Goal: Information Seeking & Learning: Learn about a topic

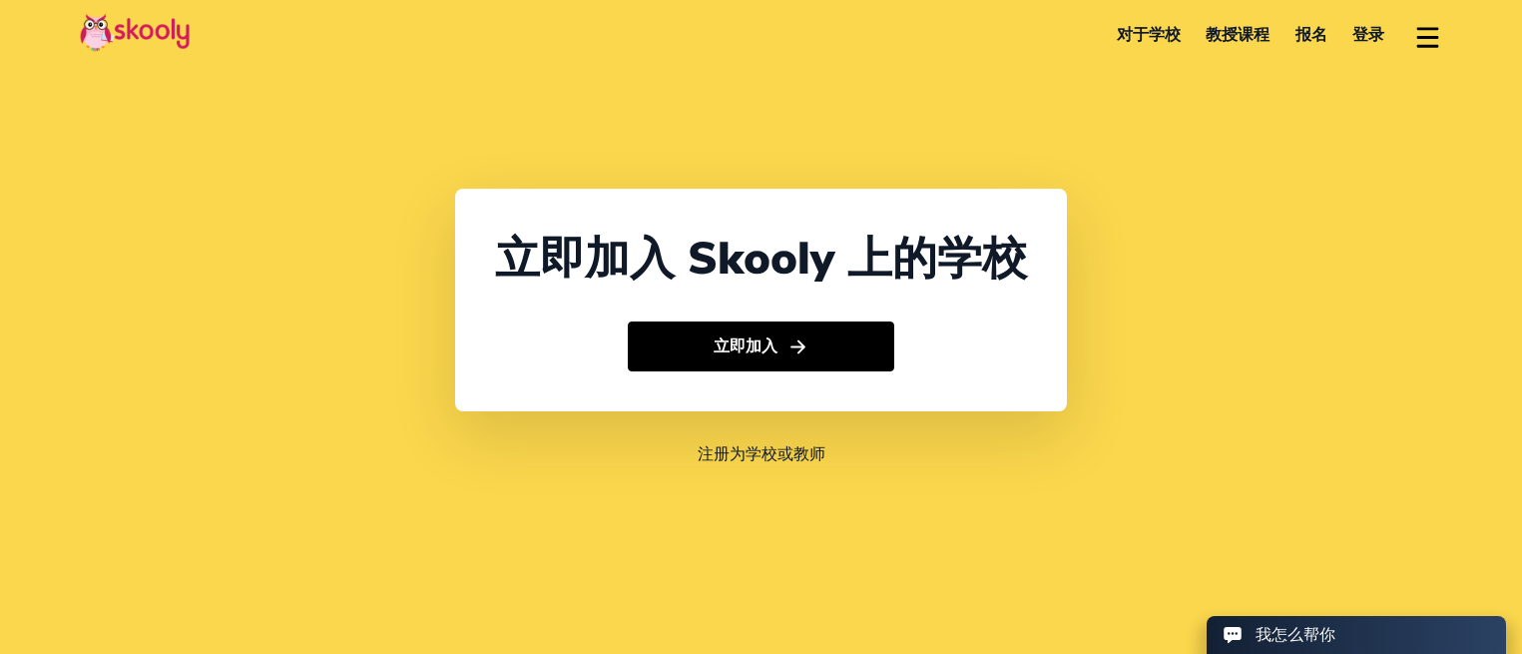
select select "852"
select select "Hong Kong"
select select "Asia/Hong_Kong"
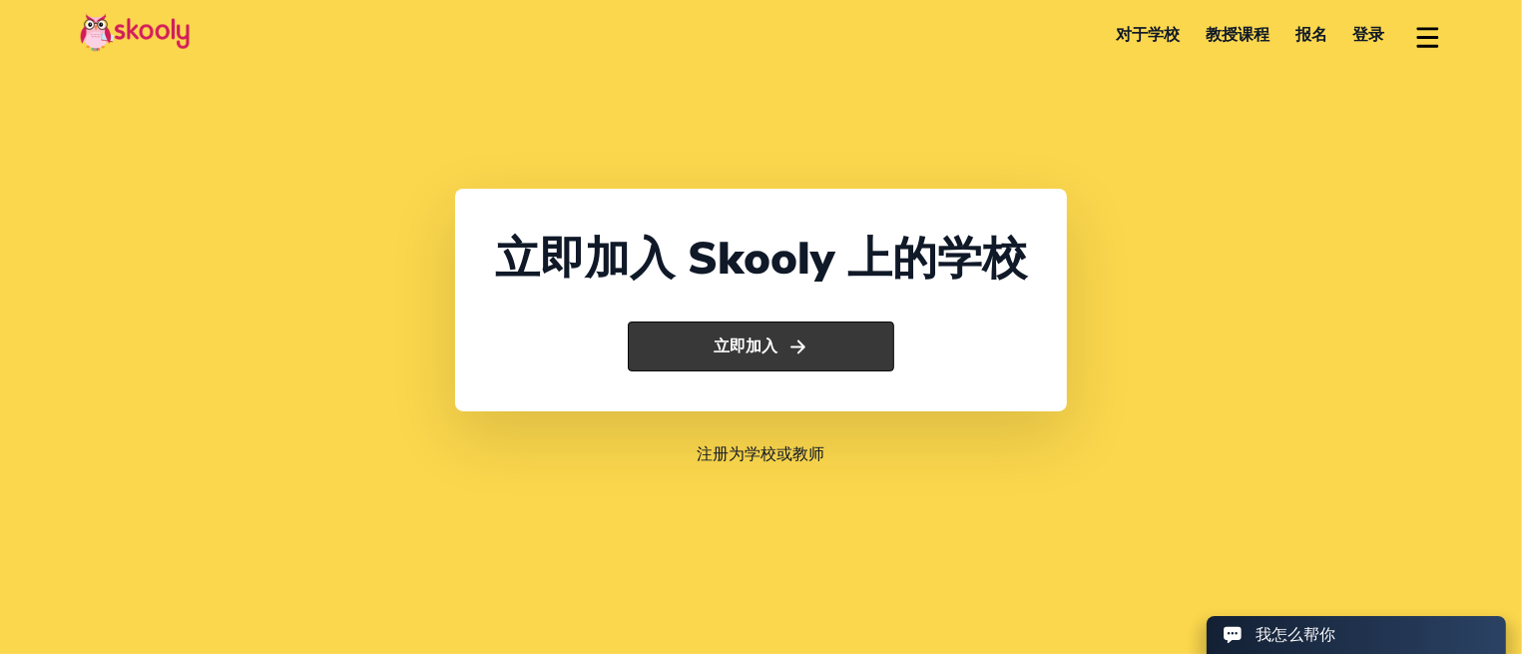
click at [721, 344] on button "立即加入" at bounding box center [761, 346] width 266 height 50
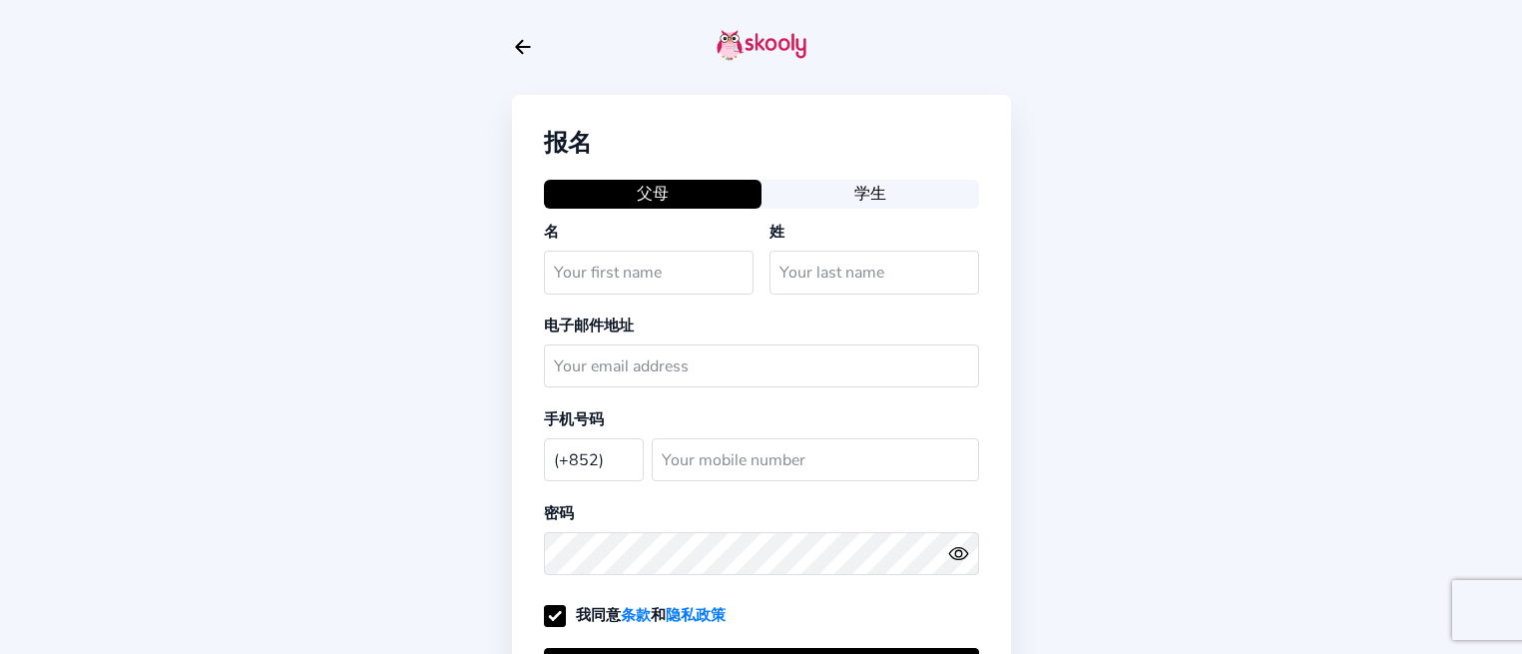
select select "HK"
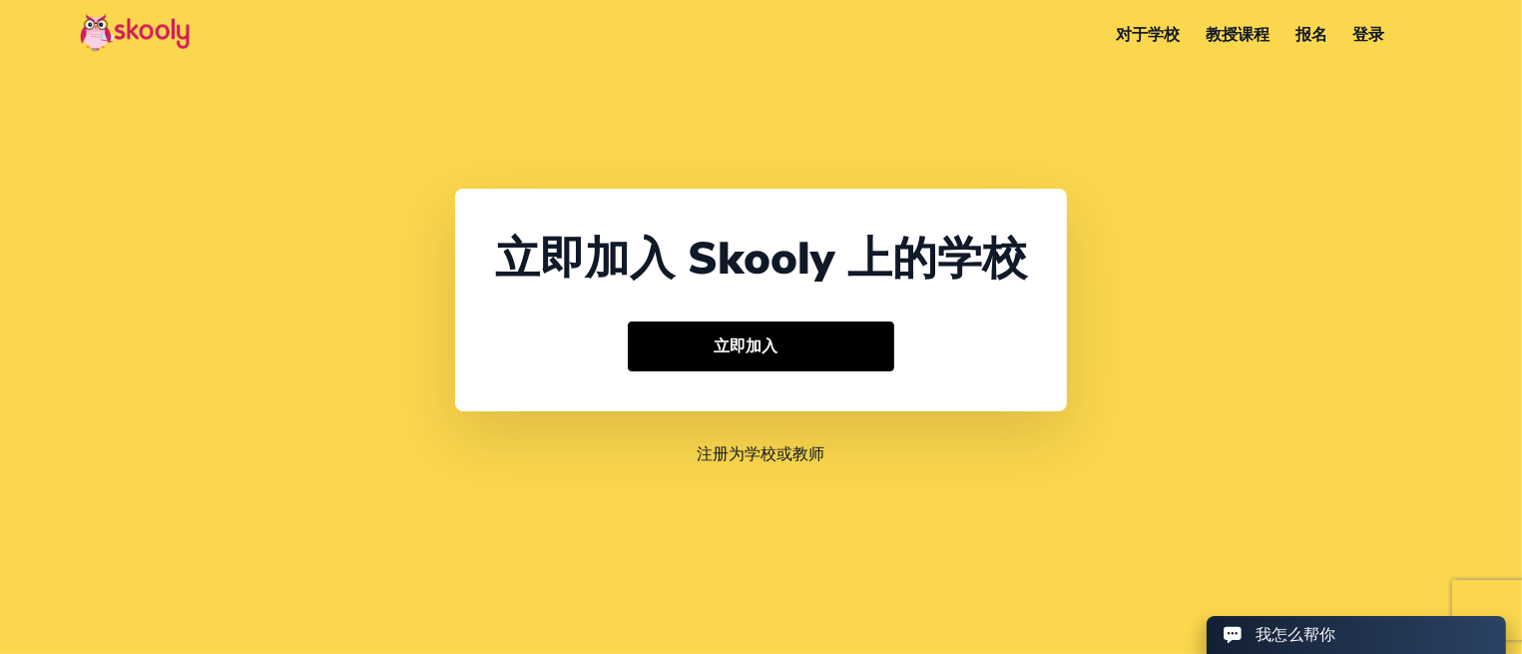
select select "852"
select select "Hong Kong"
select select "Asia/Hong_Kong"
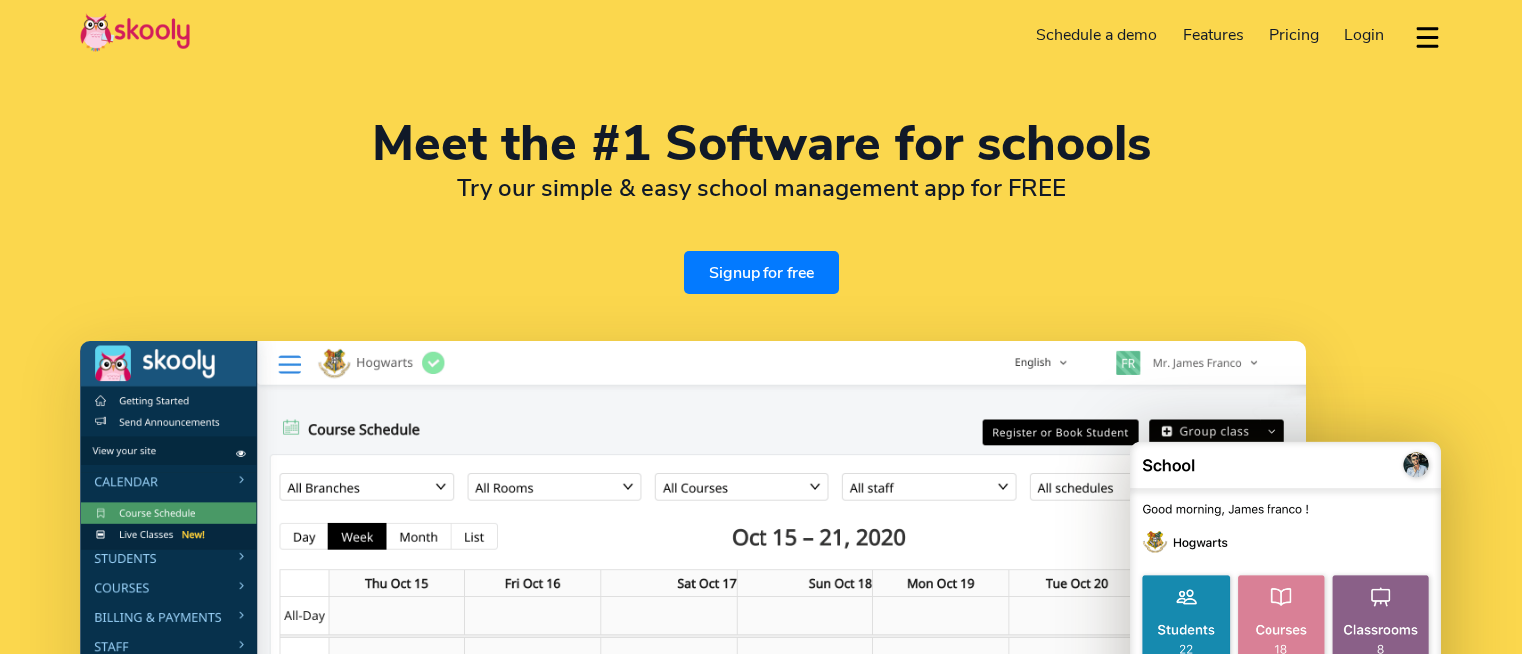
select select "en"
select select "852"
select select "Hong Kong"
select select "Asia/Hong_Kong"
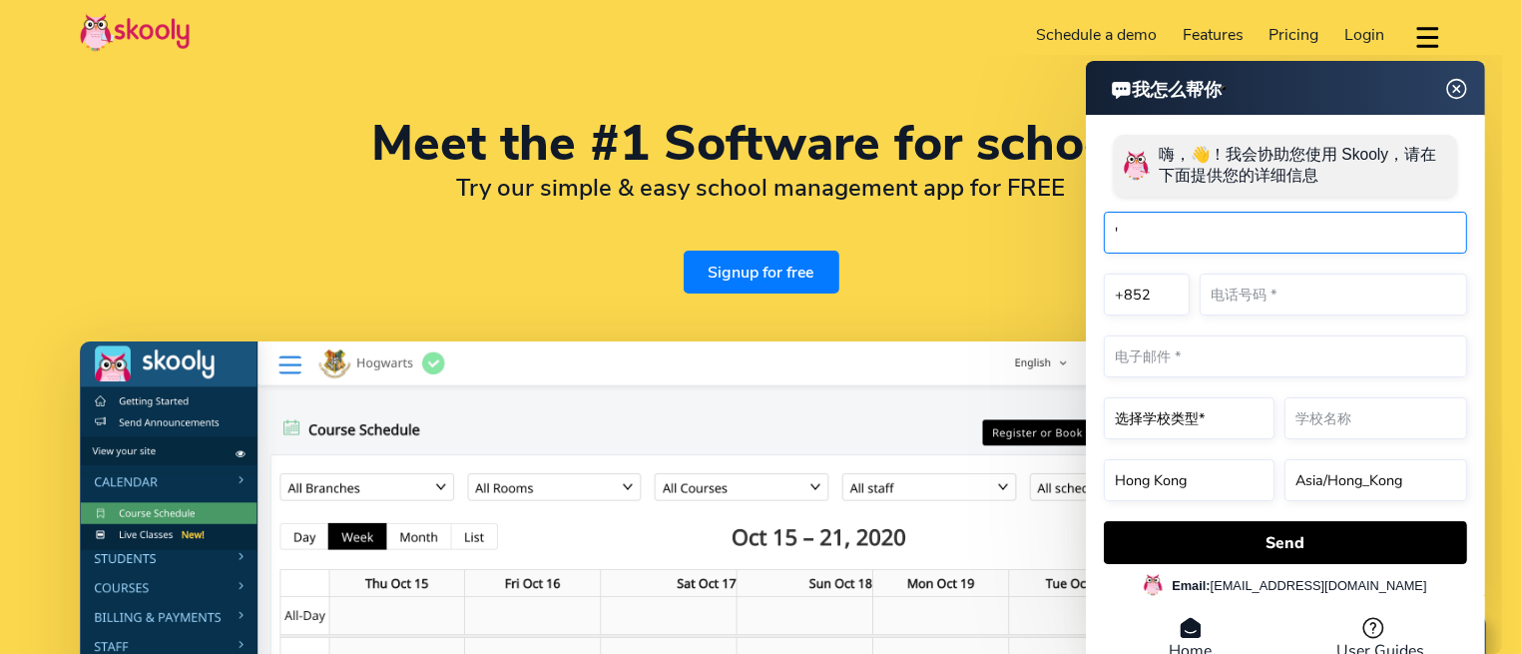
type input "'"
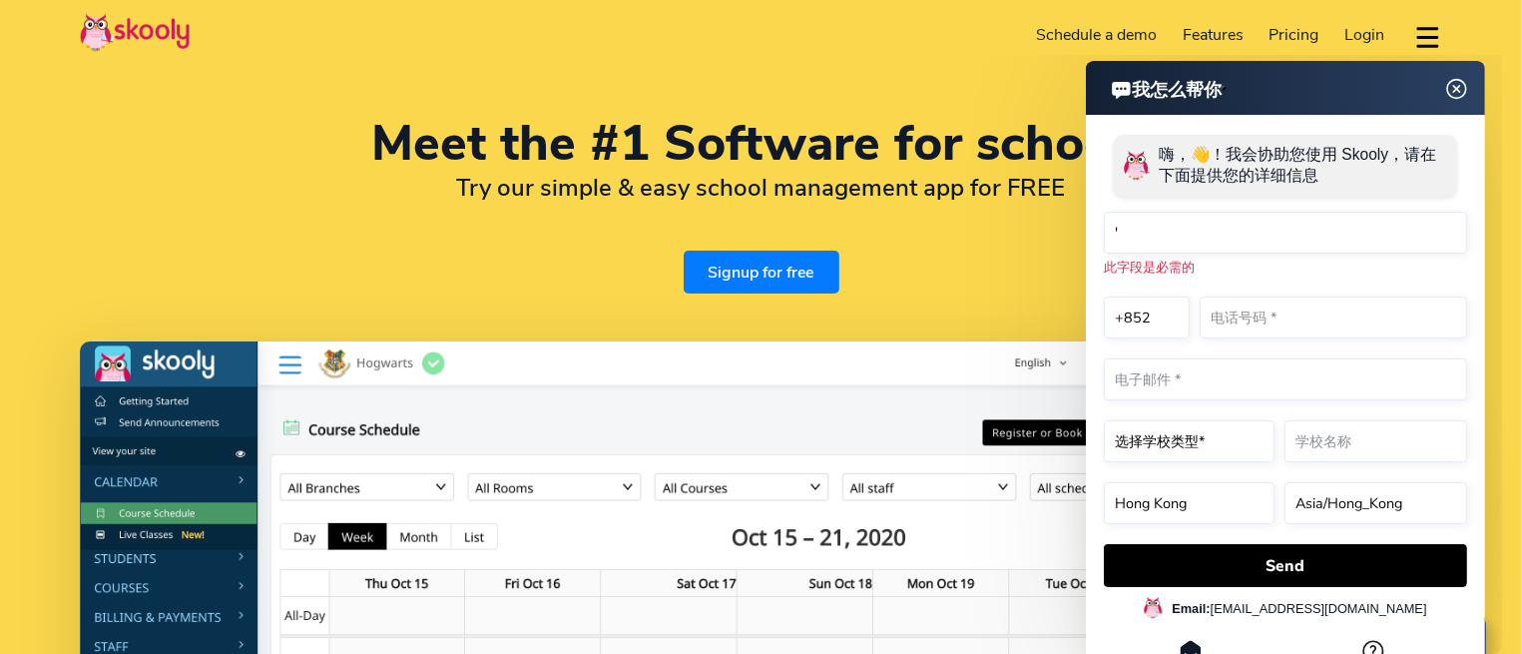
click at [1461, 84] on img at bounding box center [1456, 89] width 38 height 25
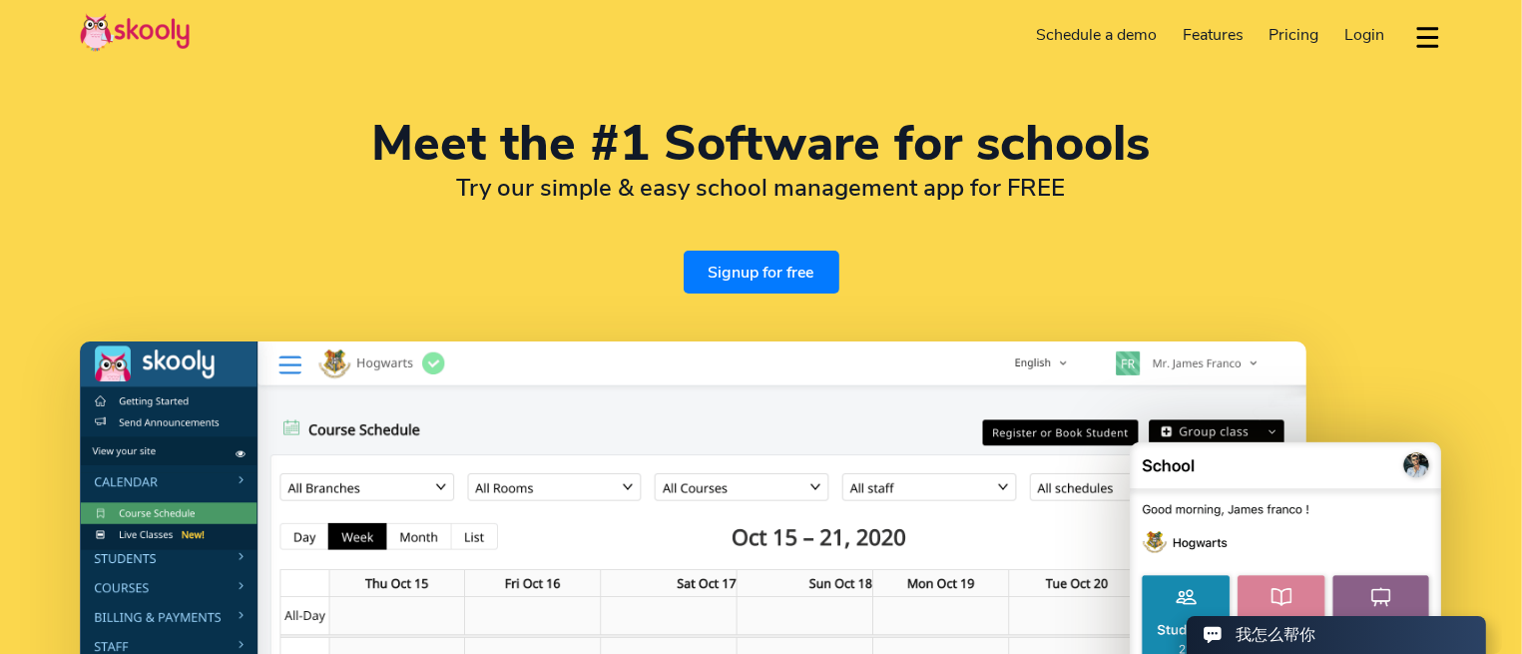
click at [1312, 41] on span "Pricing" at bounding box center [1294, 35] width 50 height 22
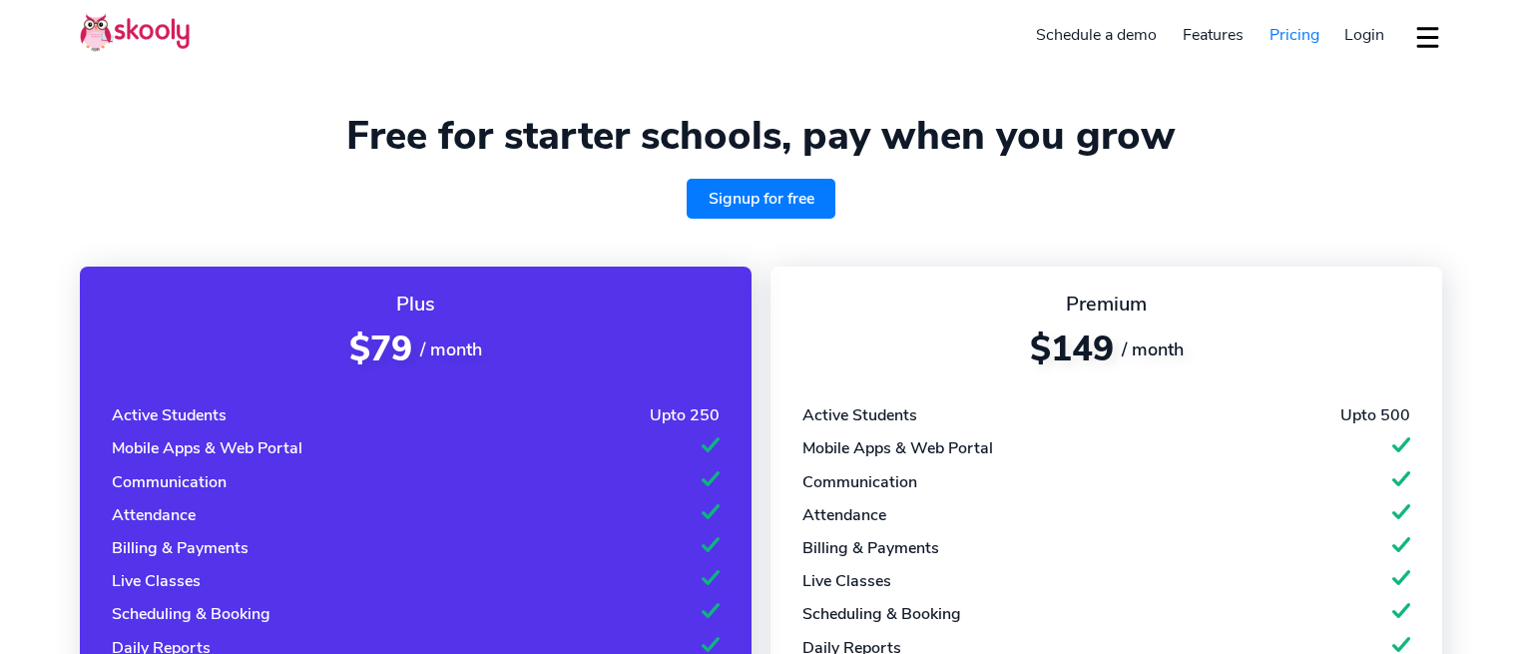
select select "en"
select select "852"
select select "Hong Kong"
select select "Asia/Hong_Kong"
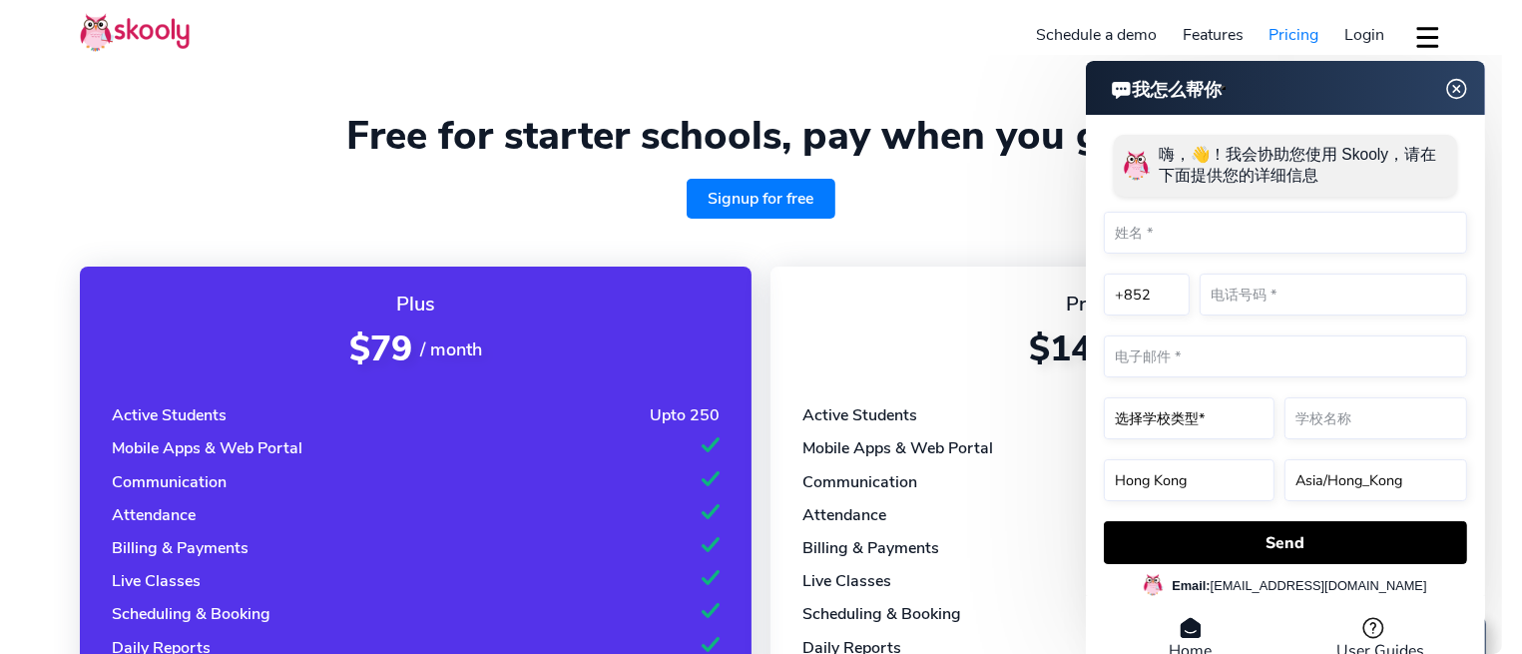
scroll to position [100, 0]
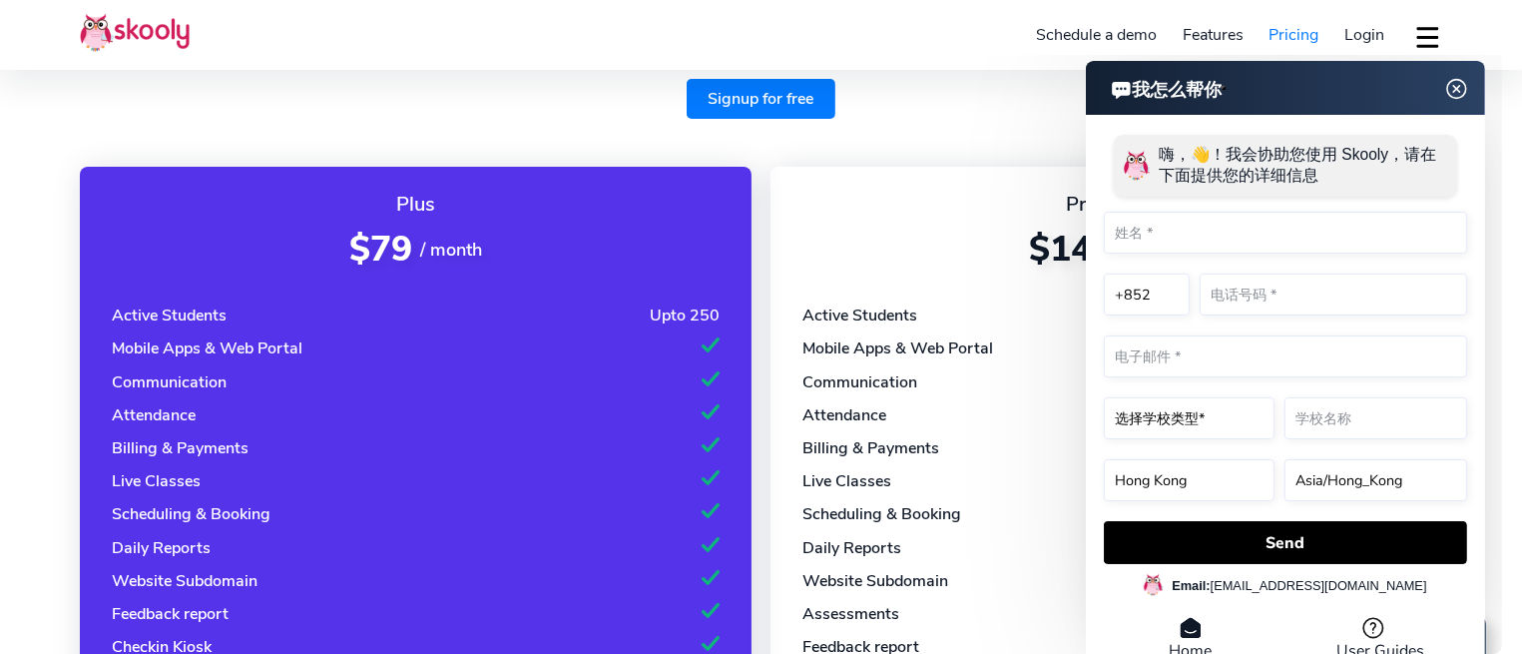
click at [1455, 97] on img at bounding box center [1456, 89] width 38 height 25
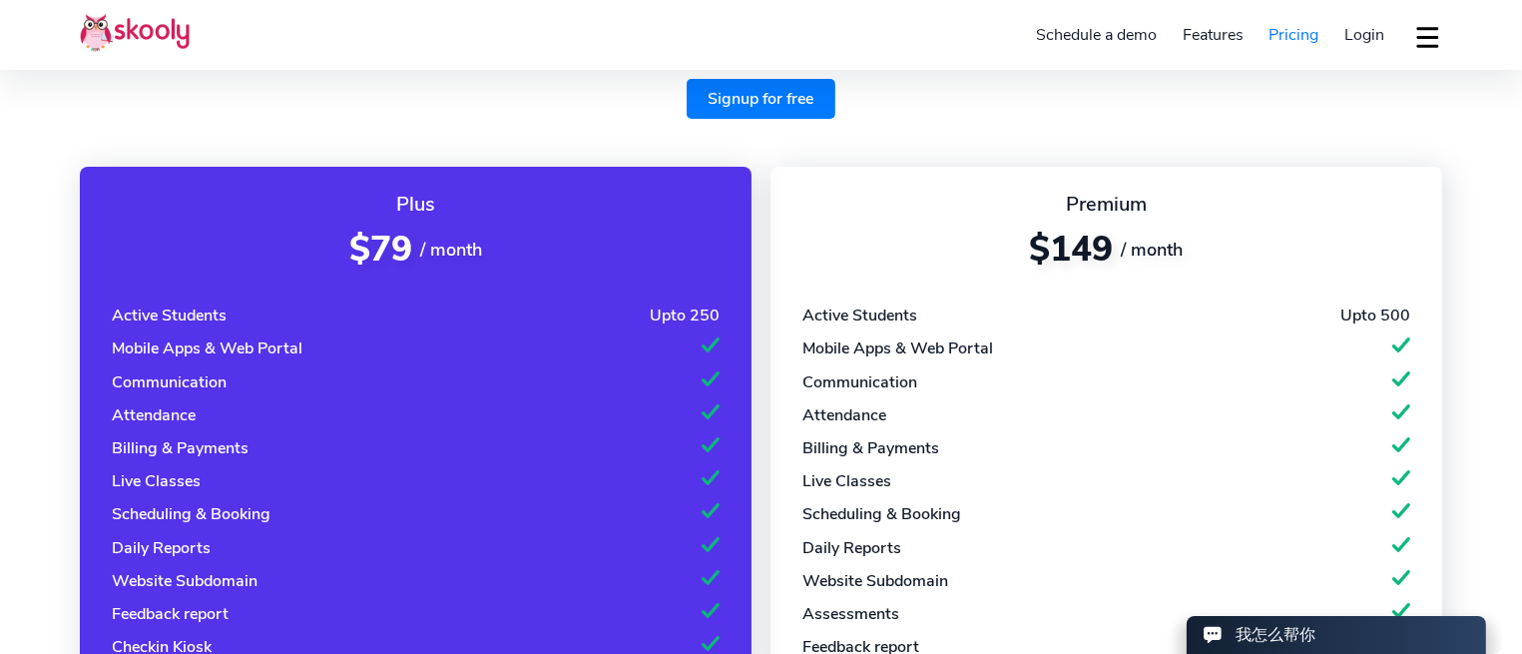
click at [1424, 30] on button "dropdown menu" at bounding box center [1427, 37] width 29 height 46
